Goal: Transaction & Acquisition: Download file/media

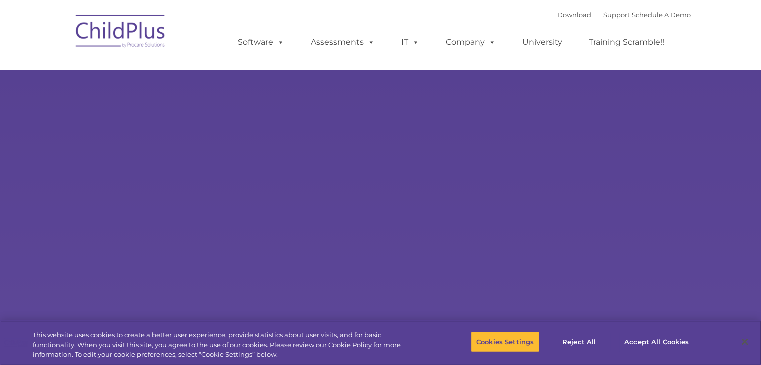
select select "MEDIUM"
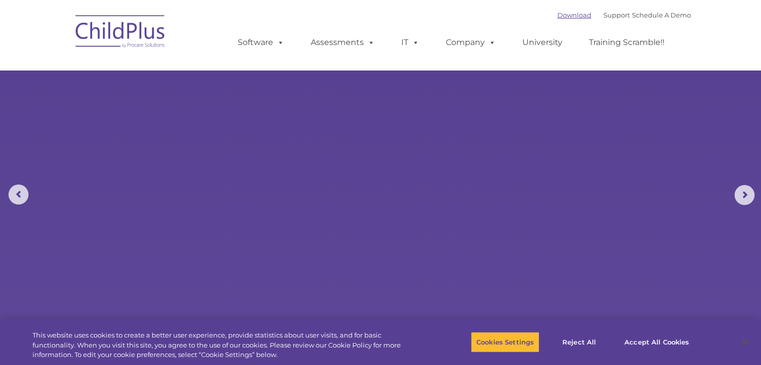
click at [557, 15] on link "Download" at bounding box center [574, 15] width 34 height 8
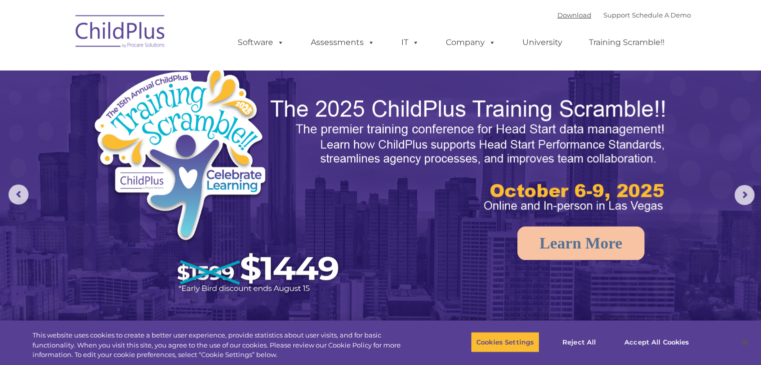
select select "MEDIUM"
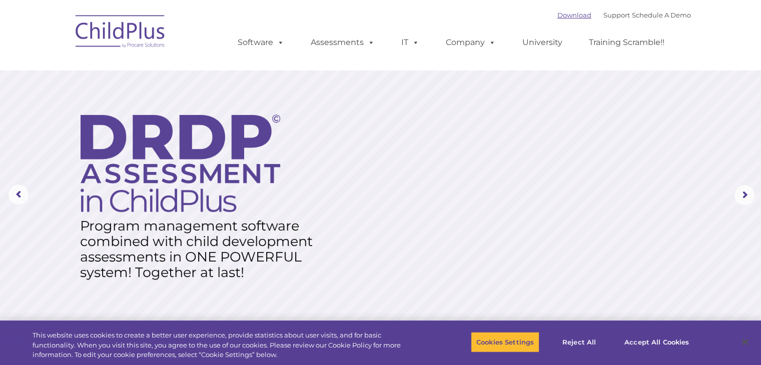
click at [557, 15] on link "Download" at bounding box center [574, 15] width 34 height 8
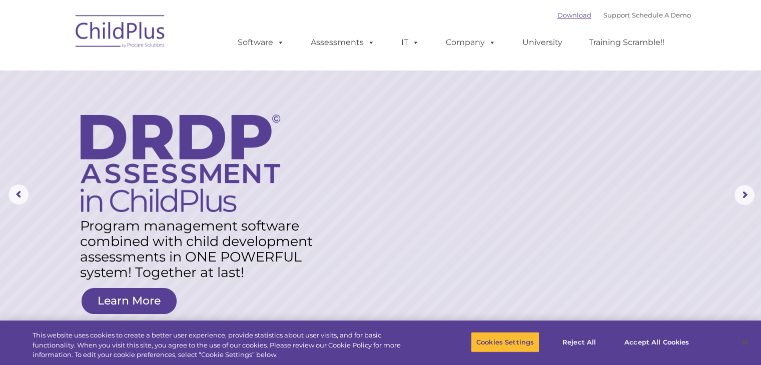
click at [566, 16] on link "Download" at bounding box center [574, 15] width 34 height 8
